Goal: Complete application form: Complete application form

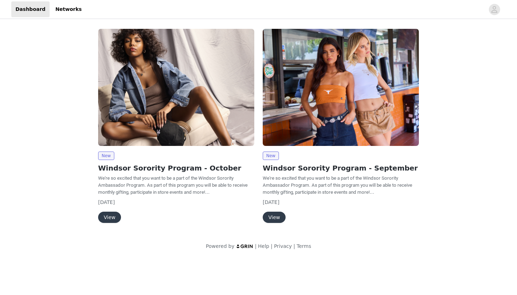
click at [109, 217] on button "View" at bounding box center [109, 217] width 23 height 11
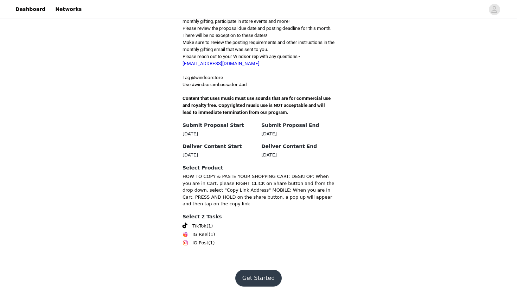
scroll to position [240, 0]
click at [255, 280] on button "Get Started" at bounding box center [258, 278] width 47 height 17
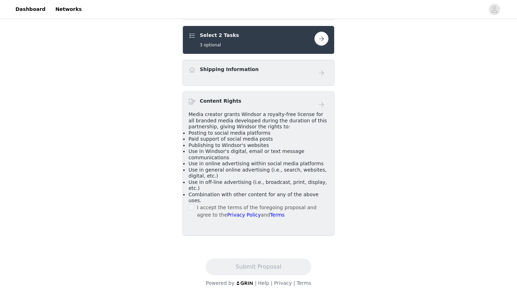
scroll to position [320, 0]
click at [321, 45] on button "button" at bounding box center [321, 38] width 14 height 14
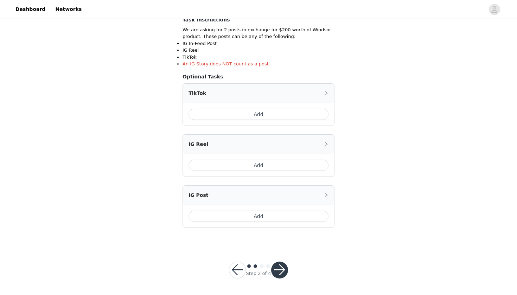
scroll to position [129, 0]
click at [217, 115] on button "Add" at bounding box center [259, 114] width 140 height 11
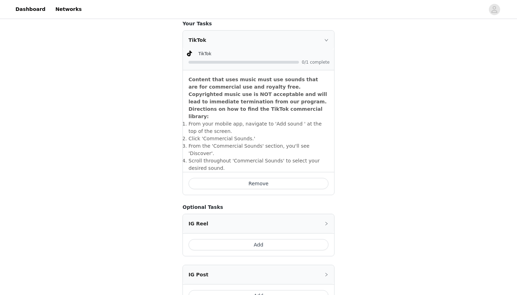
scroll to position [186, 0]
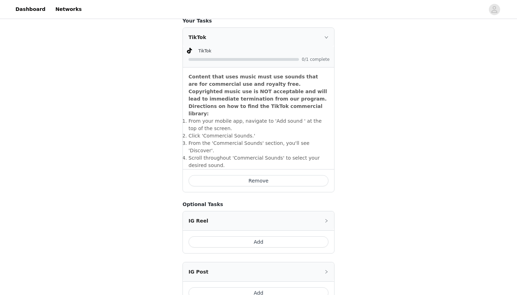
click at [149, 127] on div "STEP 2 OF 4 Select 2 Tasks Include the following in your post Hashtag in the ca…" at bounding box center [258, 78] width 517 height 487
click at [325, 34] on div "TikTok" at bounding box center [258, 37] width 151 height 19
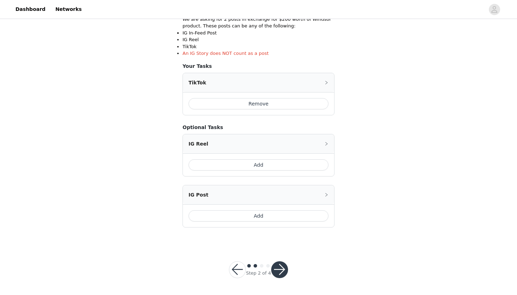
scroll to position [140, 0]
click at [278, 269] on button "button" at bounding box center [279, 270] width 17 height 17
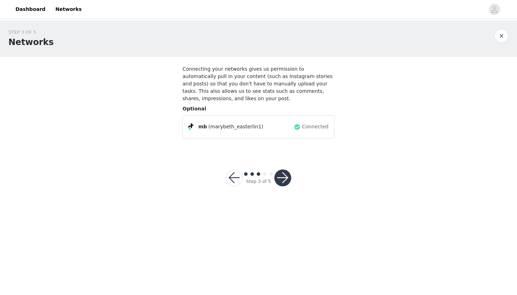
click at [280, 177] on button "button" at bounding box center [282, 178] width 17 height 17
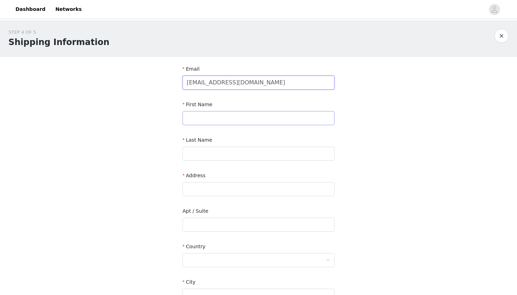
type input "[EMAIL_ADDRESS][DOMAIN_NAME]"
type input "[PERSON_NAME] [PERSON_NAME]"
type input "[PERSON_NAME]"
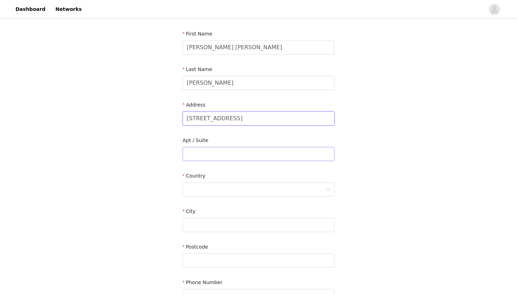
scroll to position [71, 0]
type input "[STREET_ADDRESS]"
click at [188, 158] on input "text" at bounding box center [259, 153] width 152 height 14
type input "117"
click at [199, 184] on div at bounding box center [256, 188] width 139 height 13
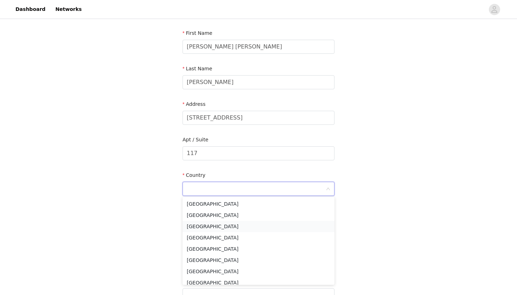
click at [203, 228] on li "[GEOGRAPHIC_DATA]" at bounding box center [259, 226] width 152 height 11
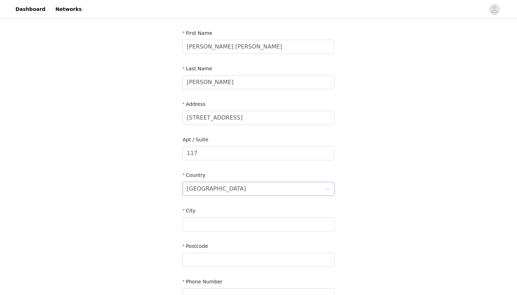
click at [202, 190] on div "[GEOGRAPHIC_DATA]" at bounding box center [216, 188] width 59 height 13
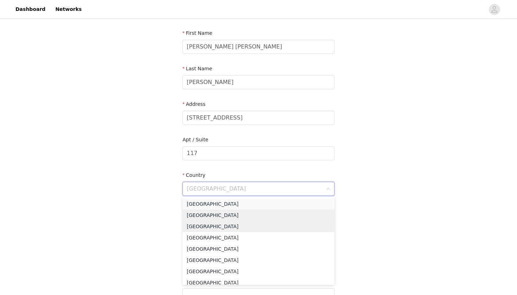
scroll to position [0, 0]
click at [195, 202] on li "[GEOGRAPHIC_DATA]" at bounding box center [259, 203] width 152 height 11
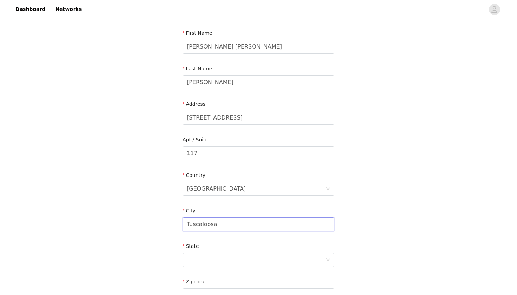
type input "Tuscaloosa"
click at [301, 244] on div "State" at bounding box center [259, 248] width 152 height 10
click at [254, 260] on div at bounding box center [256, 259] width 139 height 13
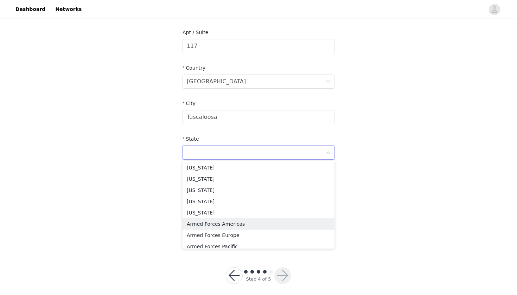
scroll to position [1, 0]
click at [198, 165] on li "[US_STATE]" at bounding box center [259, 166] width 152 height 11
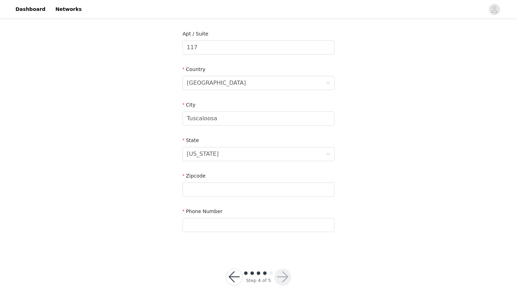
scroll to position [180, 0]
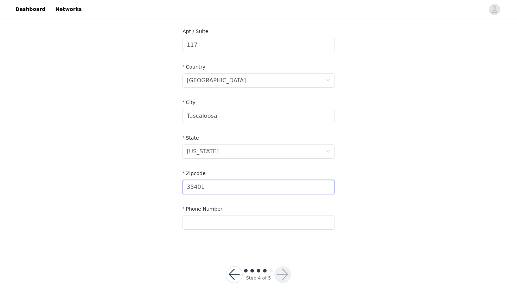
type input "35401"
click at [143, 243] on div "STEP 4 OF 5 Shipping Information Email [EMAIL_ADDRESS][DOMAIN_NAME] First Name …" at bounding box center [258, 45] width 517 height 409
click at [190, 231] on div "Phone Number" at bounding box center [259, 218] width 152 height 27
type input "2299420026"
click at [284, 275] on button "button" at bounding box center [282, 274] width 17 height 17
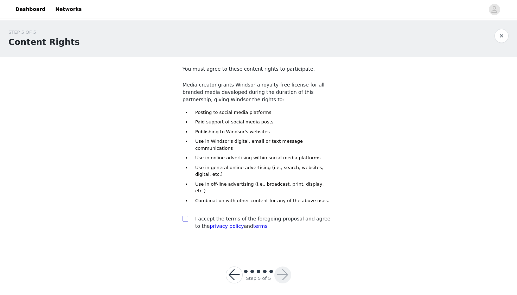
click at [184, 216] on input "checkbox" at bounding box center [185, 218] width 5 height 5
checkbox input "true"
click at [280, 267] on button "button" at bounding box center [282, 275] width 17 height 17
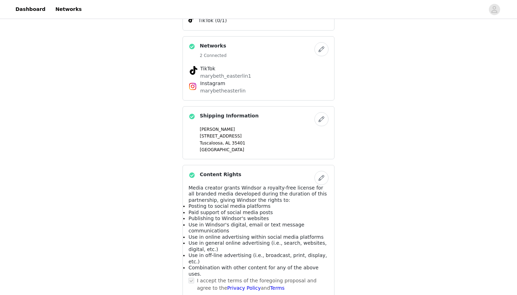
scroll to position [318, 0]
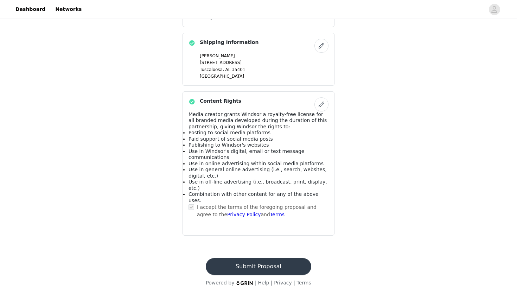
click at [237, 265] on button "Submit Proposal" at bounding box center [258, 266] width 105 height 17
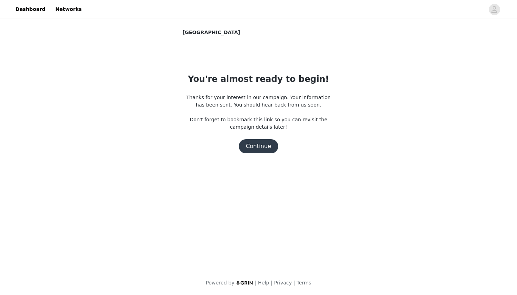
scroll to position [0, 0]
click at [250, 144] on button "Continue" at bounding box center [258, 146] width 39 height 14
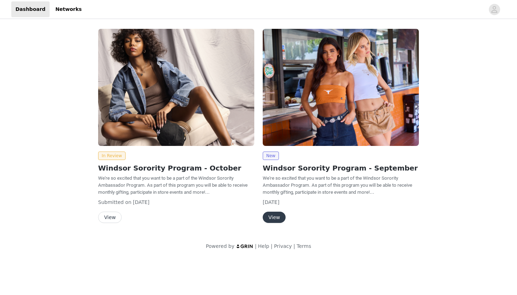
click at [114, 215] on button "View" at bounding box center [110, 217] width 24 height 11
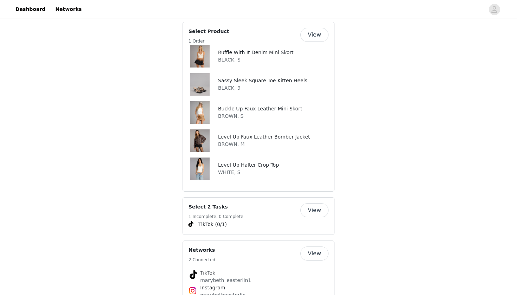
scroll to position [312, 0]
